Goal: Navigation & Orientation: Find specific page/section

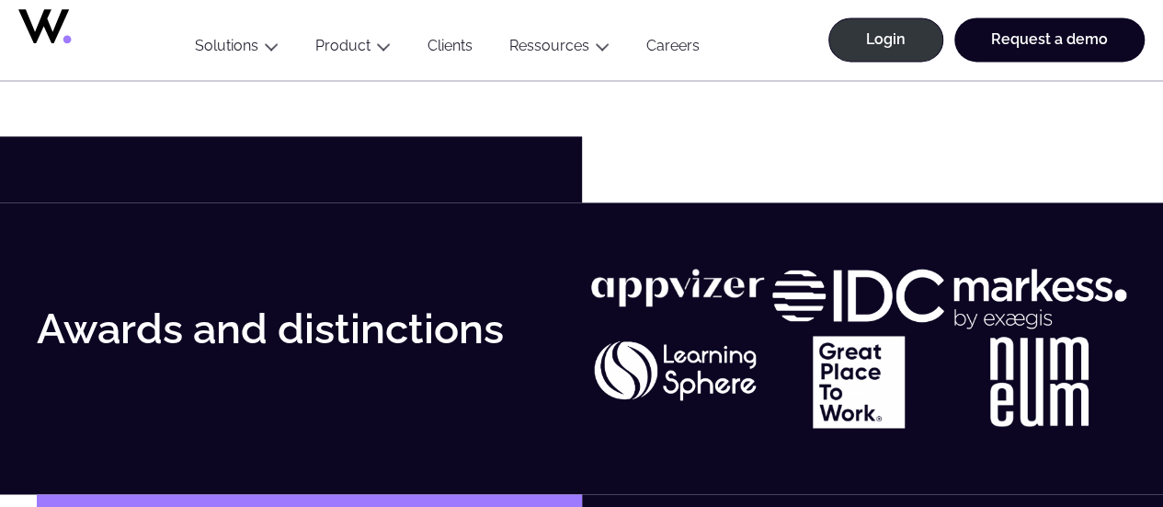
scroll to position [4690, 0]
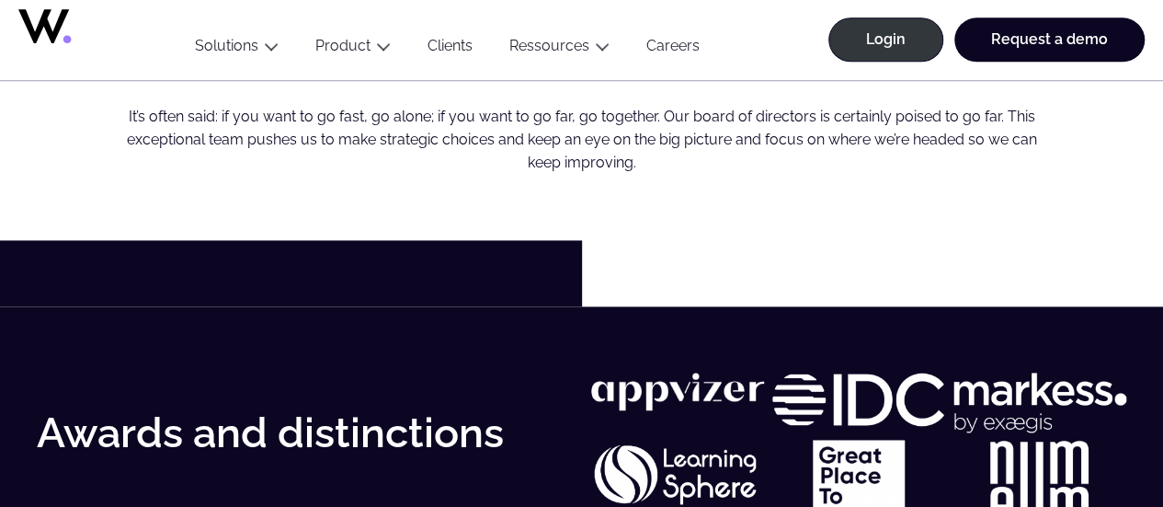
click at [669, 59] on h2 "Strategic board" at bounding box center [582, 31] width 942 height 56
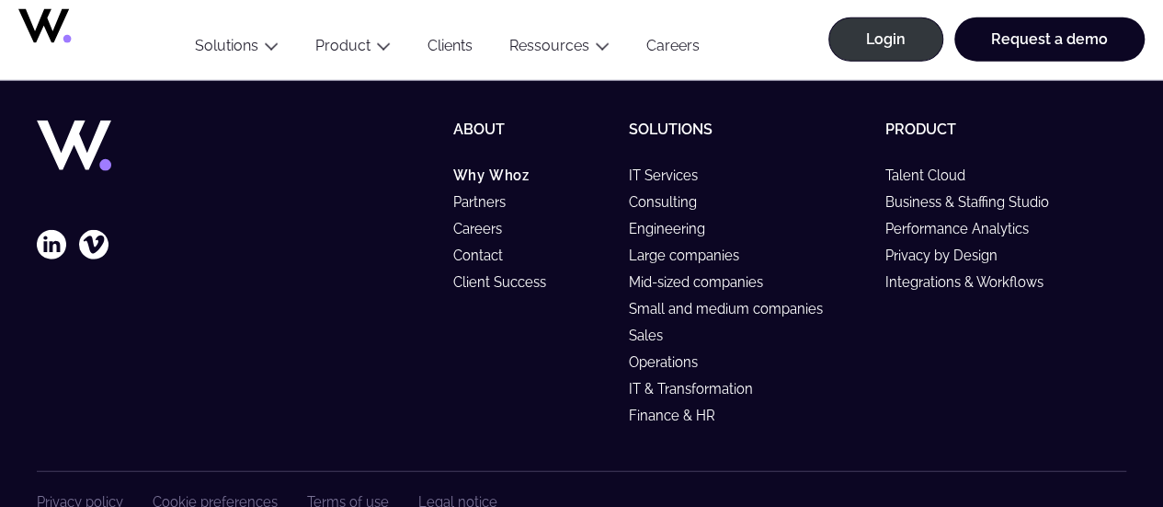
scroll to position [5885, 0]
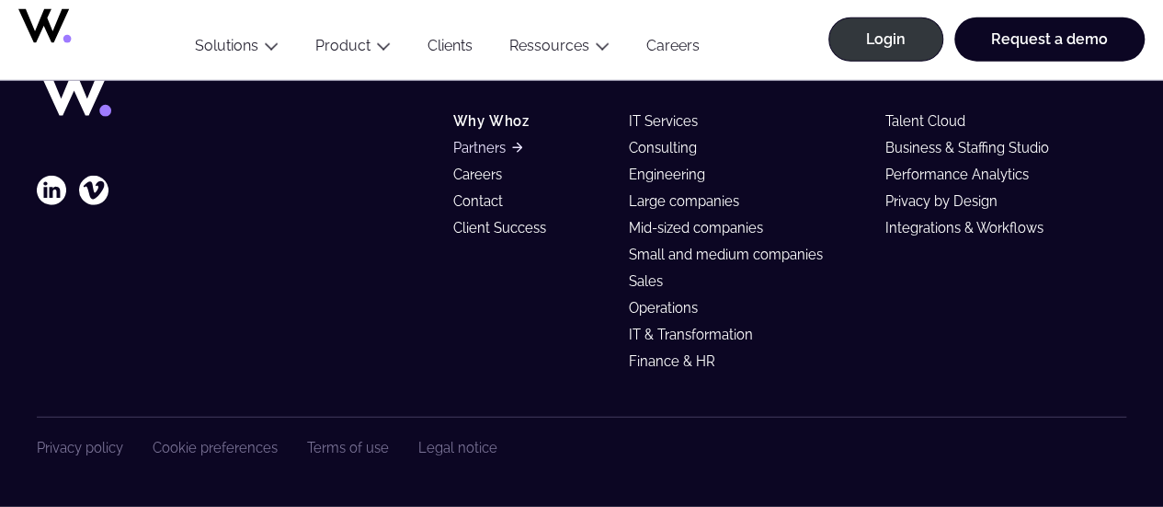
click at [487, 151] on link "Partners" at bounding box center [486, 148] width 69 height 16
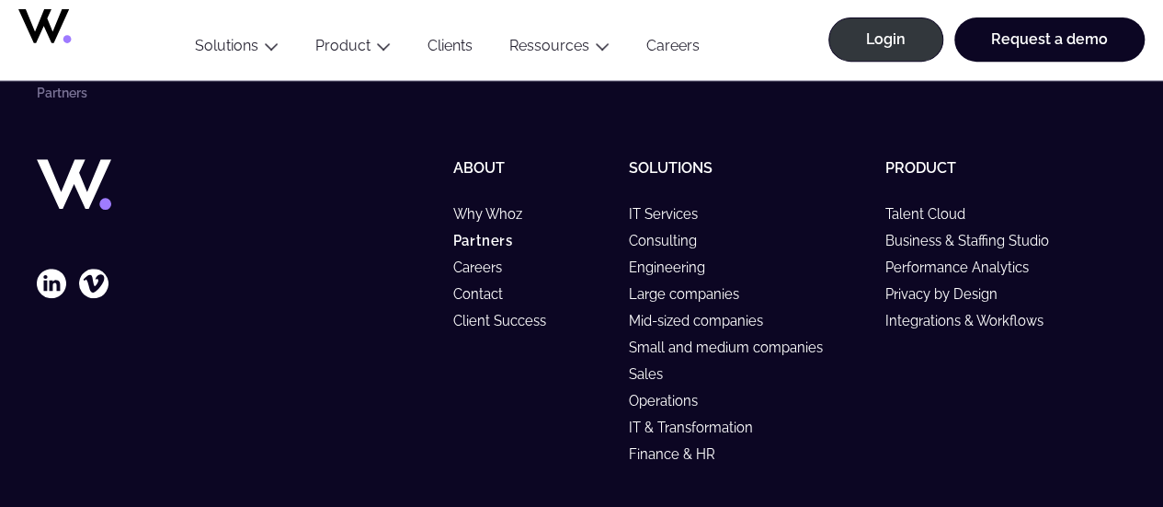
scroll to position [7388, 0]
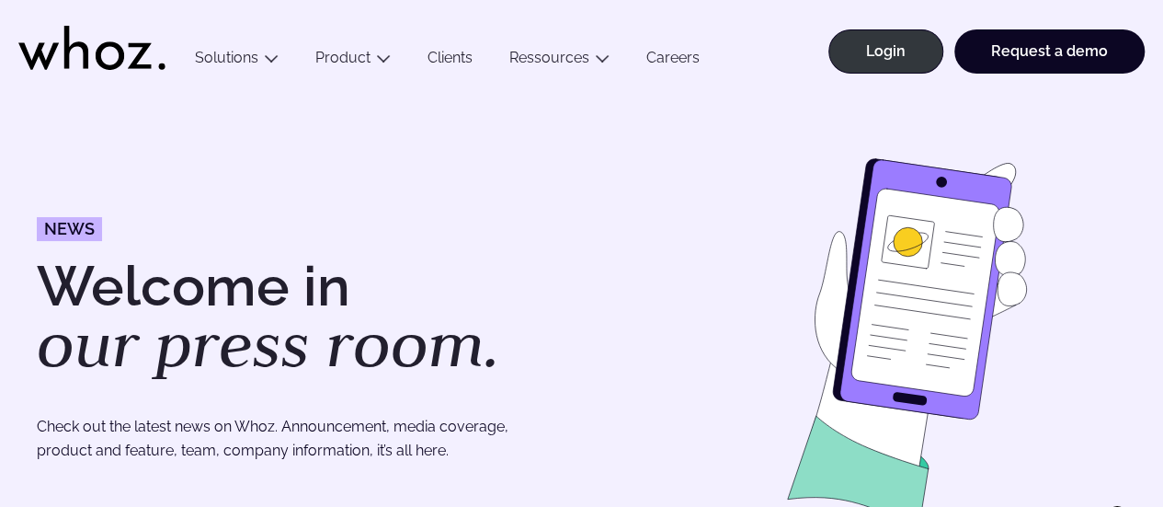
click at [103, 40] on icon at bounding box center [91, 48] width 147 height 44
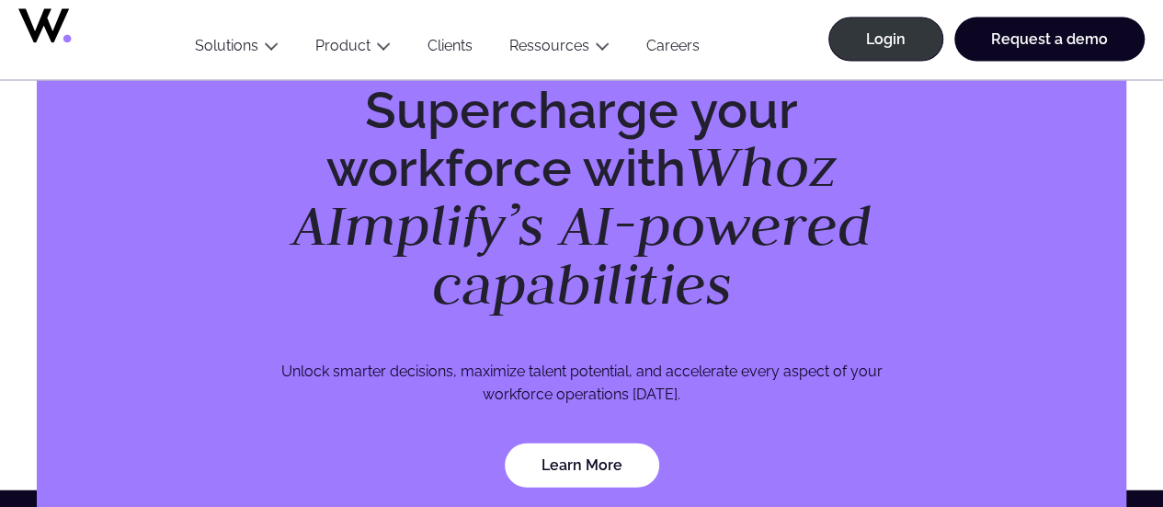
scroll to position [5700, 0]
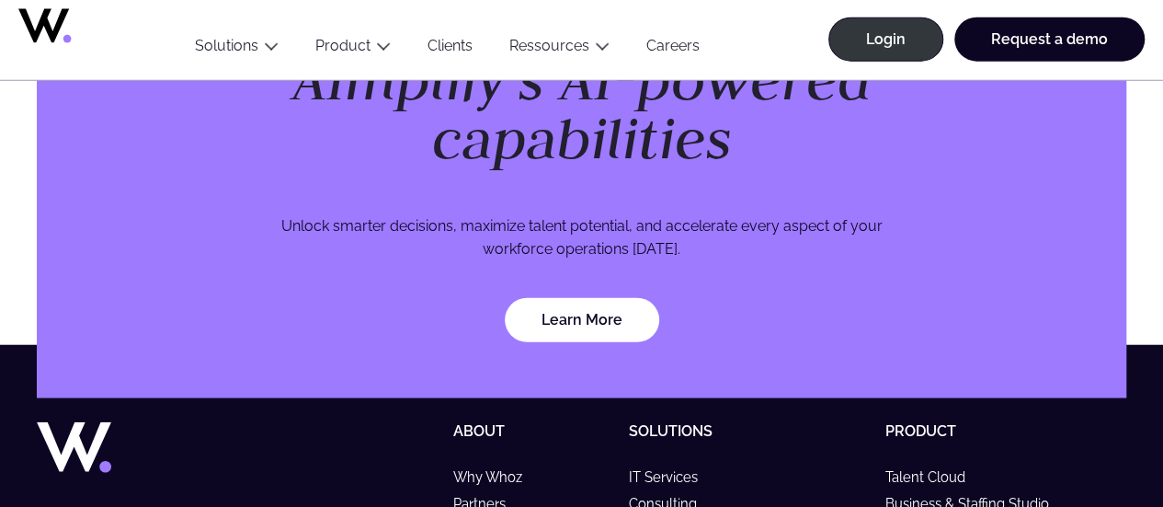
drag, startPoint x: 1164, startPoint y: 21, endPoint x: 1176, endPoint y: 475, distance: 453.5
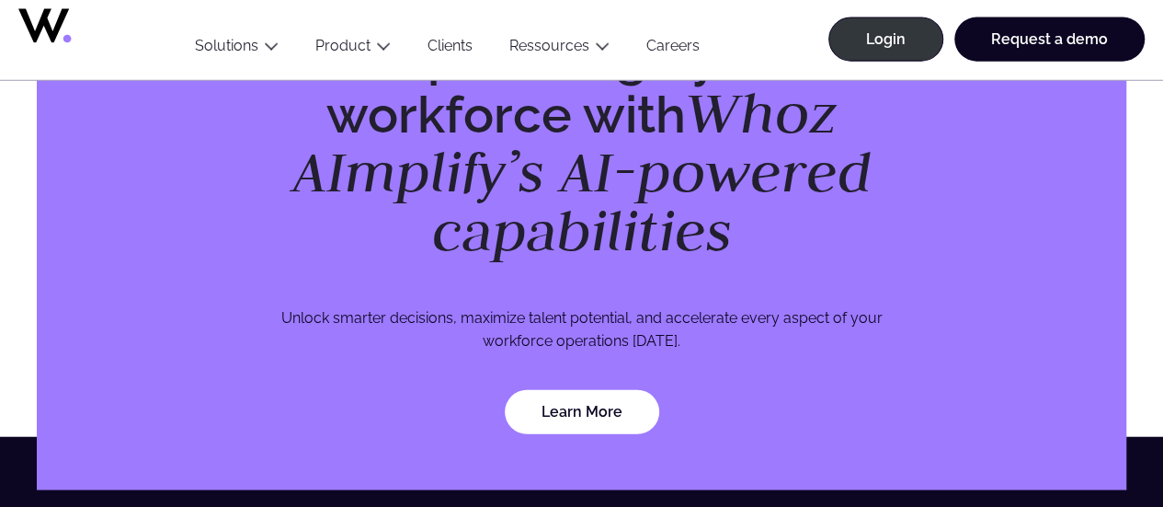
scroll to position [5976, 0]
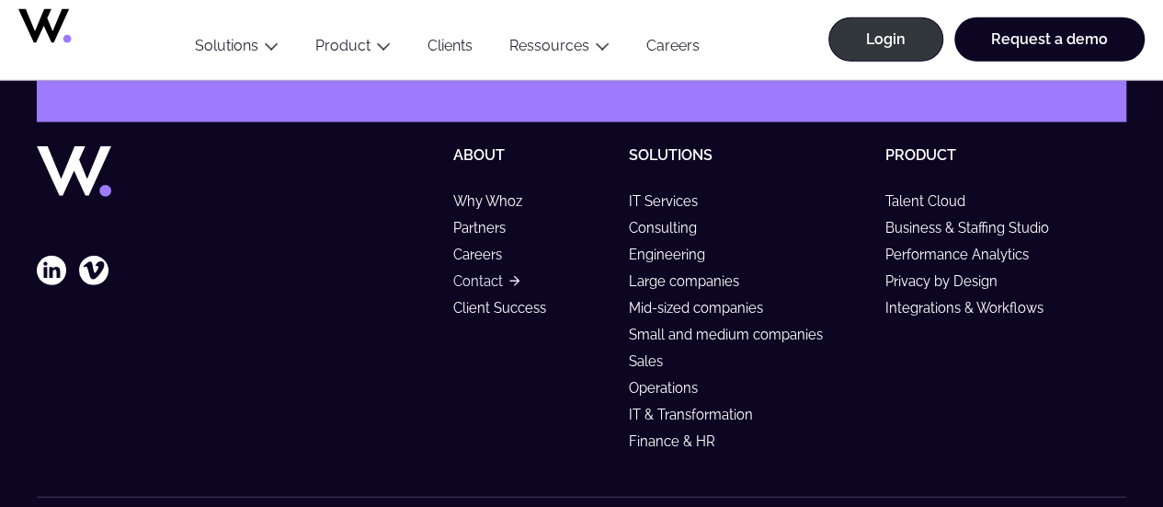
click at [471, 288] on link "Contact" at bounding box center [485, 281] width 66 height 16
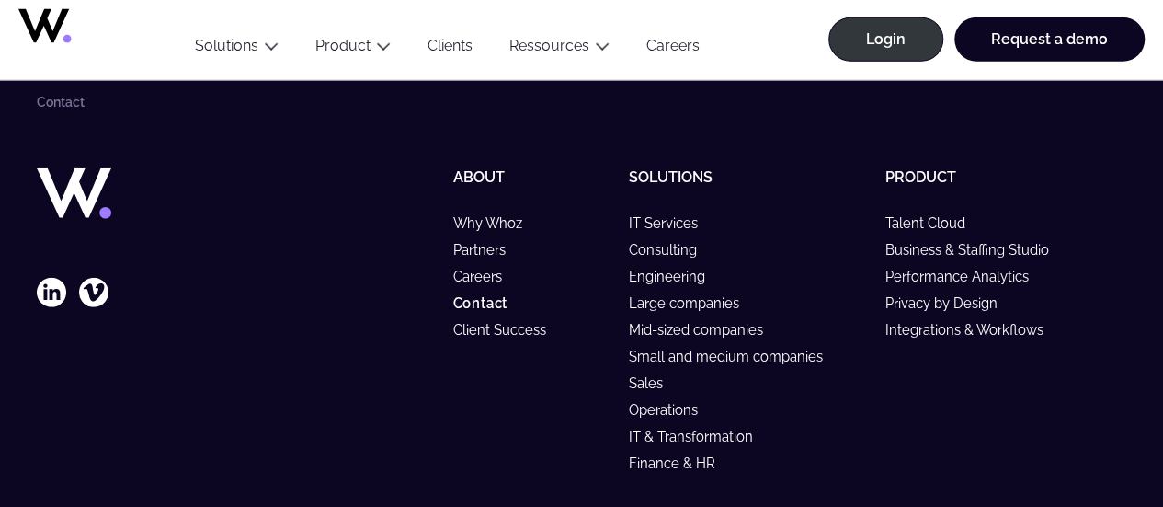
scroll to position [2481, 0]
